Goal: Navigation & Orientation: Understand site structure

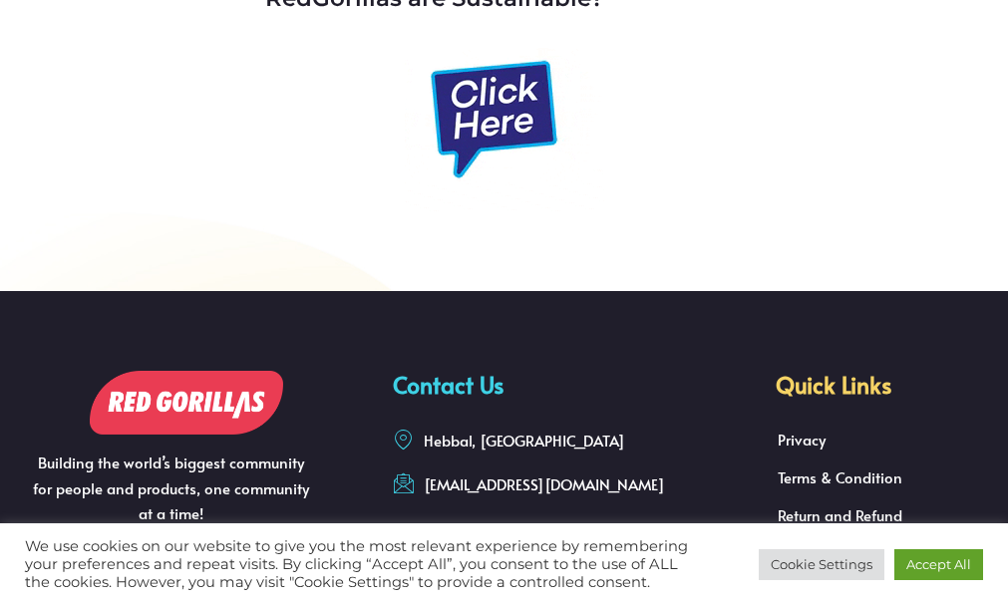
scroll to position [7777, 0]
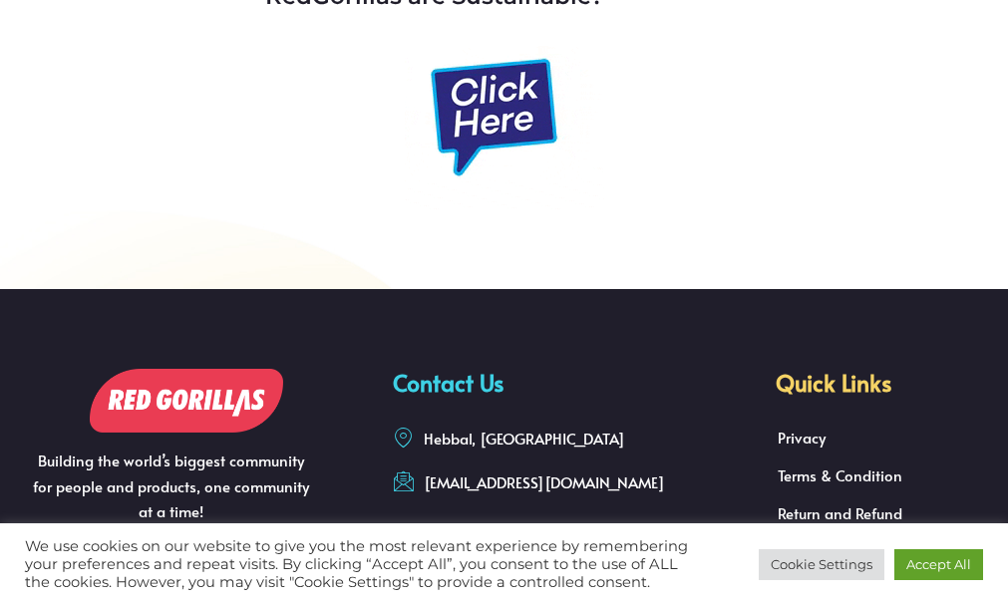
click at [144, 369] on img at bounding box center [186, 401] width 193 height 64
